Goal: Find specific fact

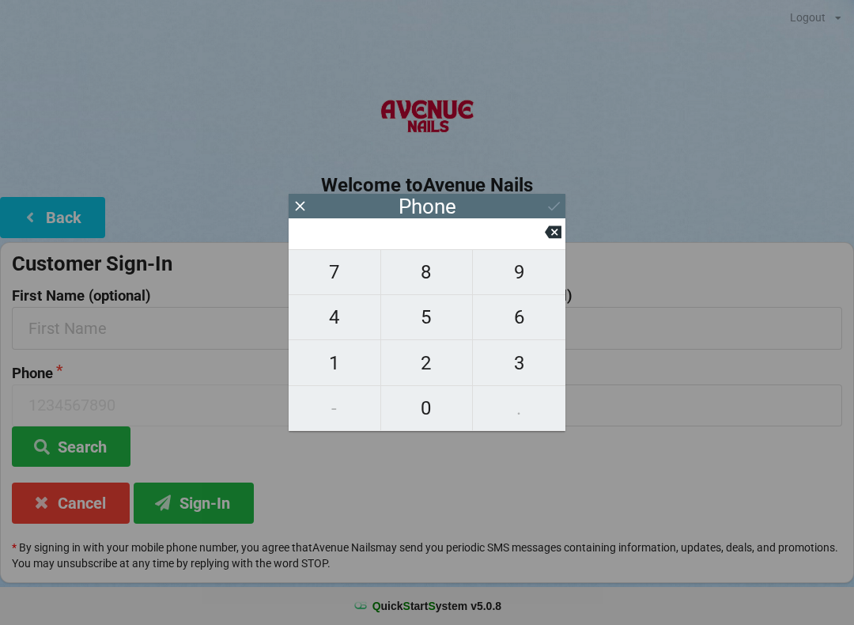
click at [516, 370] on span "3" at bounding box center [519, 362] width 93 height 33
type input "3"
click at [437, 406] on span "0" at bounding box center [427, 407] width 92 height 33
type input "30"
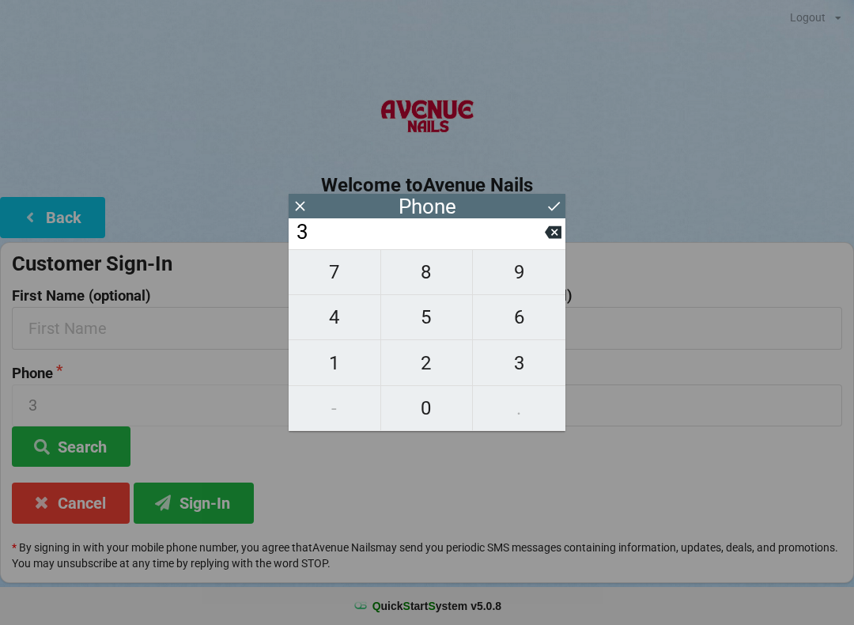
type input "30"
click at [429, 332] on span "5" at bounding box center [427, 316] width 92 height 33
type input "305"
click at [354, 289] on span "7" at bounding box center [335, 271] width 92 height 33
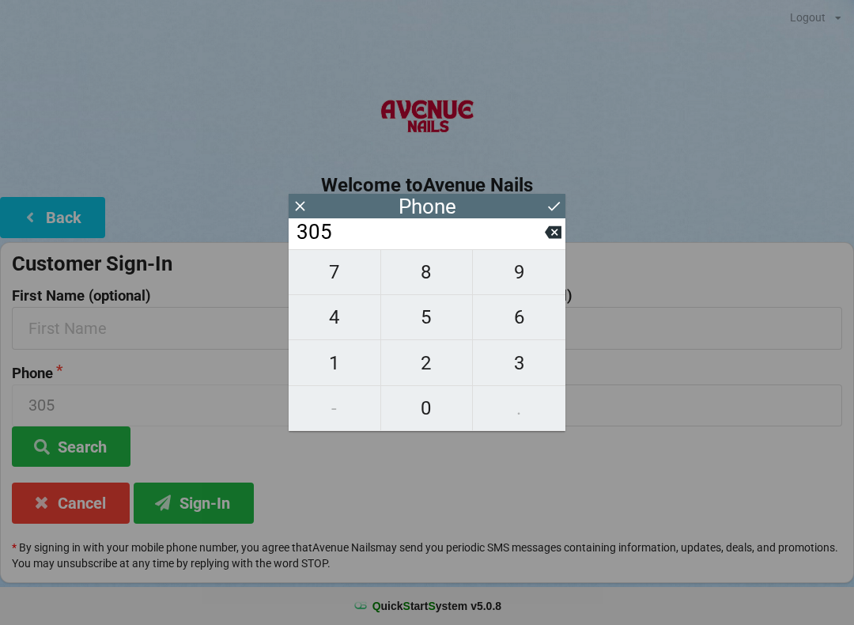
type input "3057"
click at [352, 289] on span "7" at bounding box center [335, 271] width 92 height 33
type input "30577"
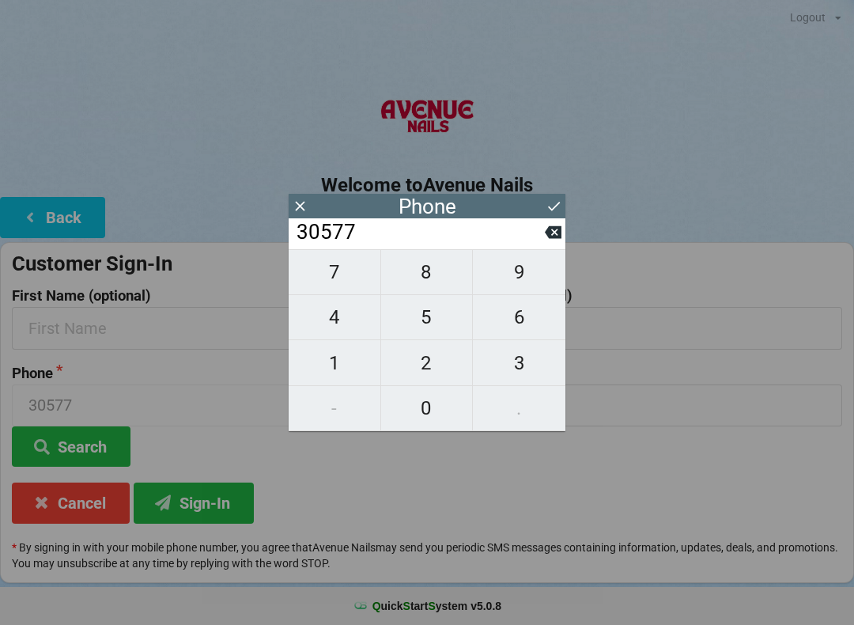
click at [437, 289] on span "8" at bounding box center [427, 271] width 92 height 33
type input "305778"
click at [359, 322] on span "4" at bounding box center [335, 316] width 92 height 33
type input "3057784"
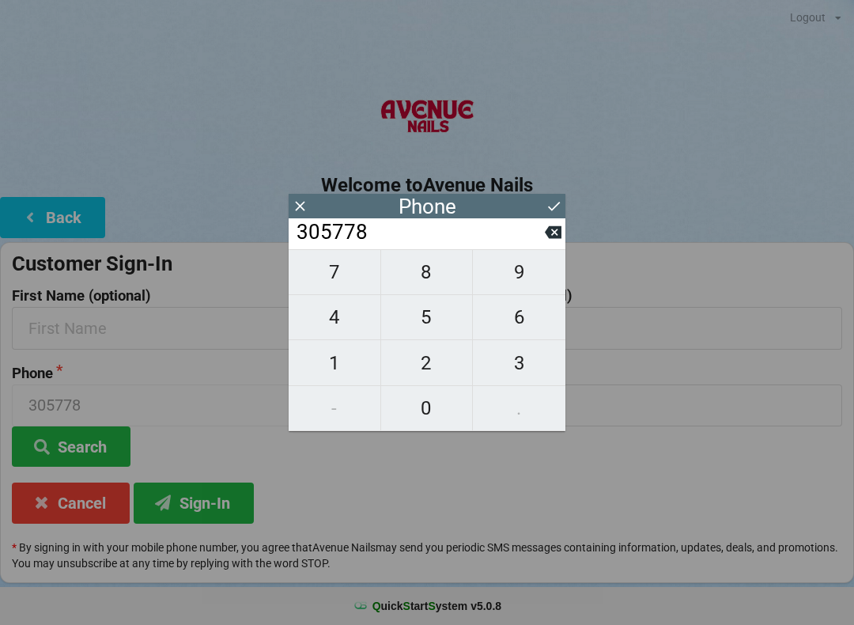
type input "3057784"
click at [527, 289] on span "9" at bounding box center [519, 271] width 93 height 33
type input "30577849"
click at [448, 285] on span "8" at bounding box center [427, 271] width 92 height 33
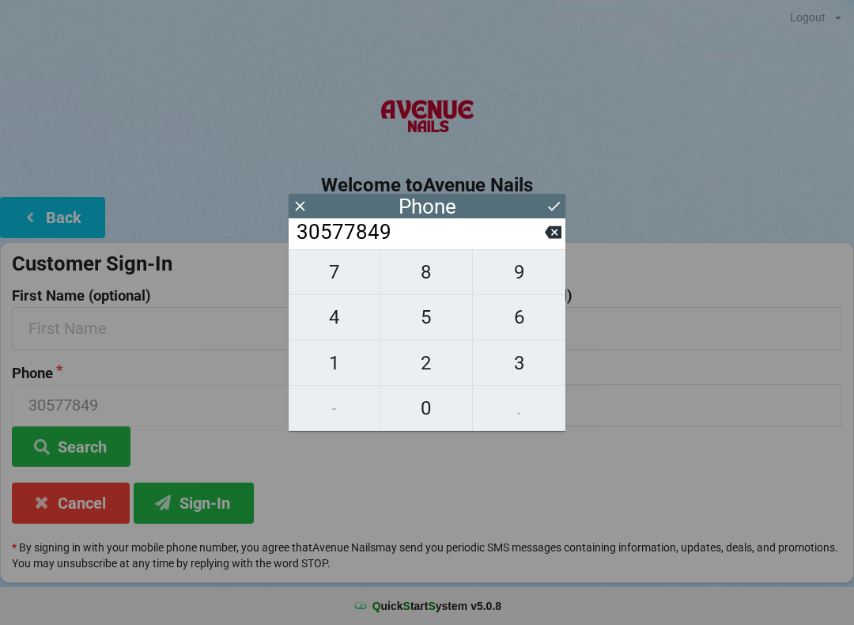
type input "305778498"
click at [526, 368] on span "3" at bounding box center [519, 362] width 93 height 33
type input "3057784983"
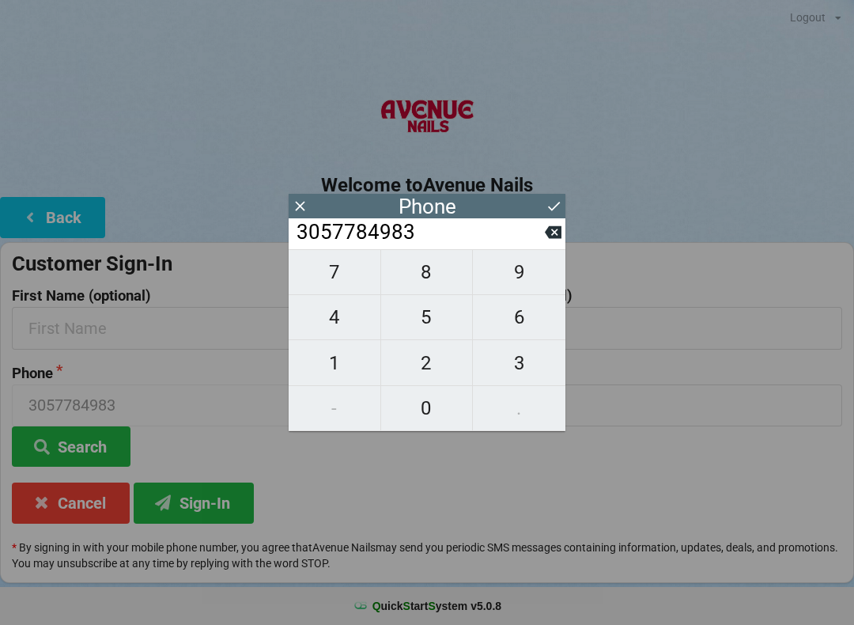
click at [558, 210] on icon at bounding box center [554, 206] width 17 height 17
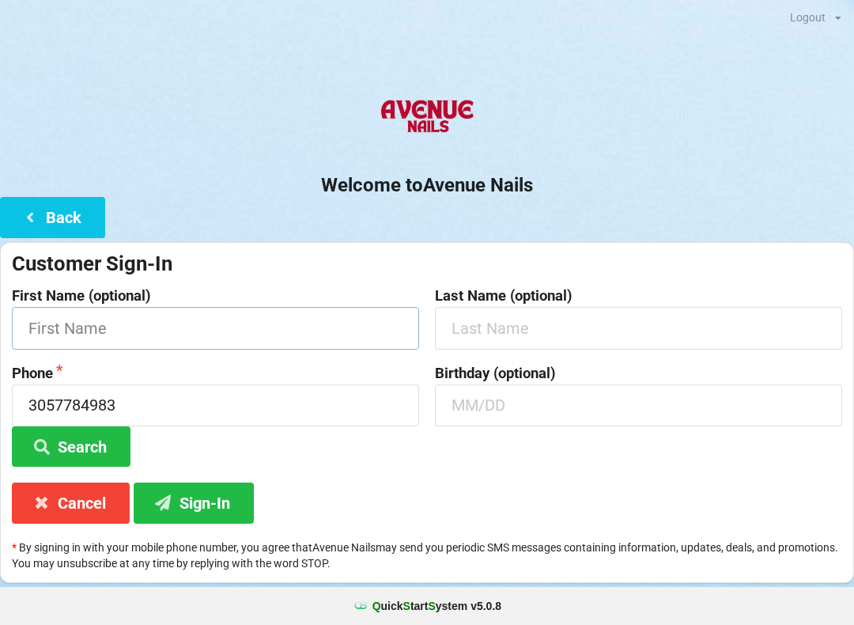
click at [251, 321] on input "text" at bounding box center [215, 328] width 407 height 42
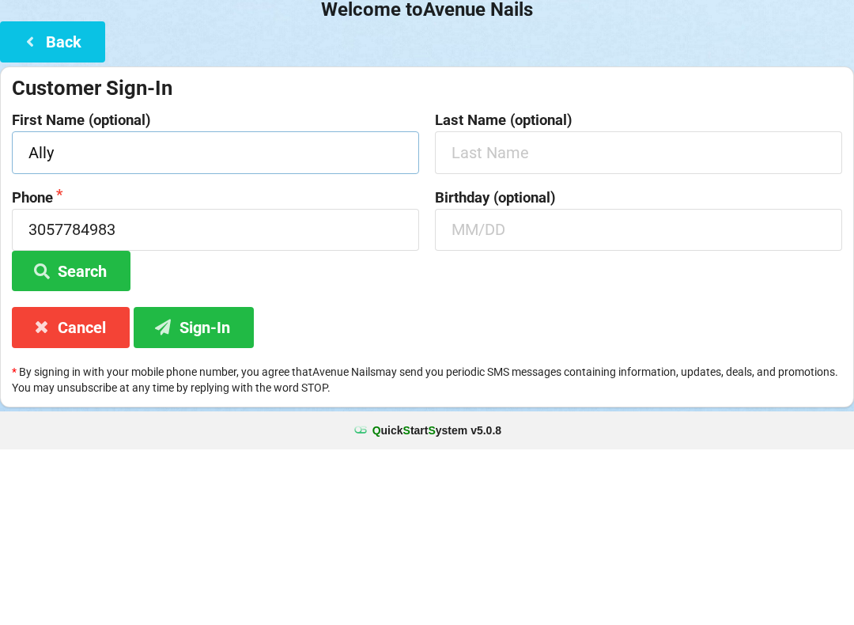
type input "Ally"
click at [549, 384] on input "text" at bounding box center [638, 405] width 407 height 42
click at [109, 426] on button "Search" at bounding box center [71, 446] width 119 height 40
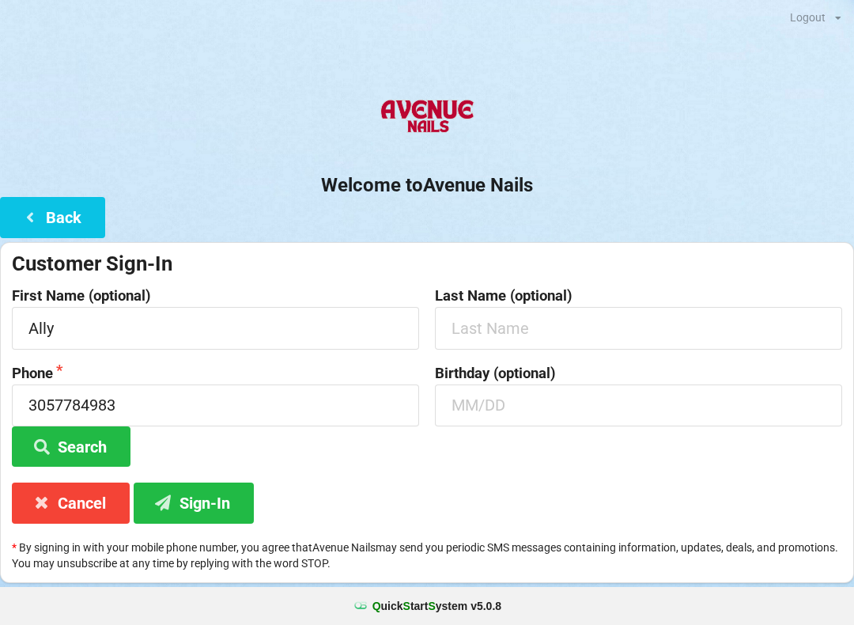
click at [221, 493] on button "Sign-In" at bounding box center [194, 502] width 120 height 40
